Goal: Information Seeking & Learning: Learn about a topic

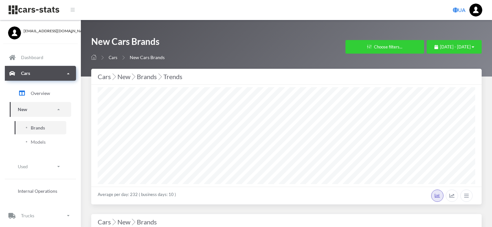
select select "25"
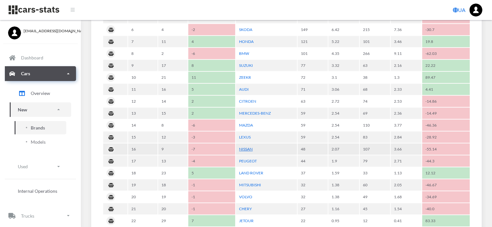
click at [244, 147] on link "NISSAN" at bounding box center [246, 149] width 14 height 5
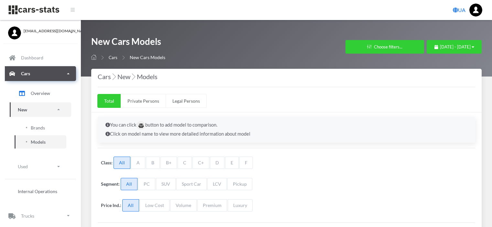
select select "25"
select select "NISSAN"
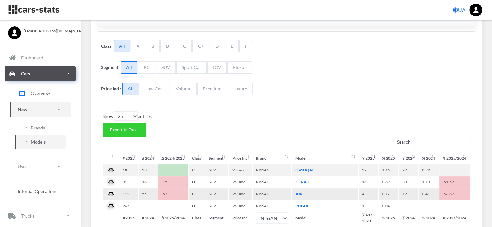
scroll to position [162, 0]
